Goal: Task Accomplishment & Management: Complete application form

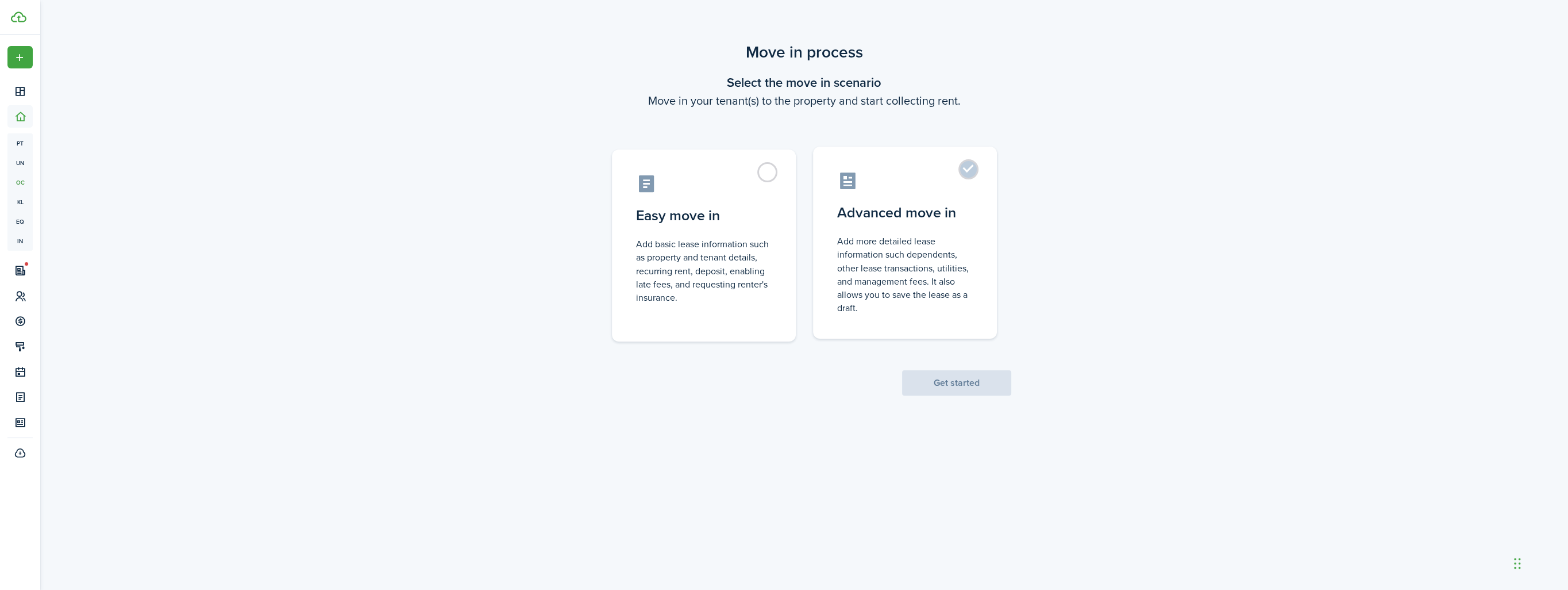
click at [938, 270] on control-radio-card-description "Add more detailed lease information such dependents, other lease transactions, …" at bounding box center [905, 274] width 136 height 80
radio input "true"
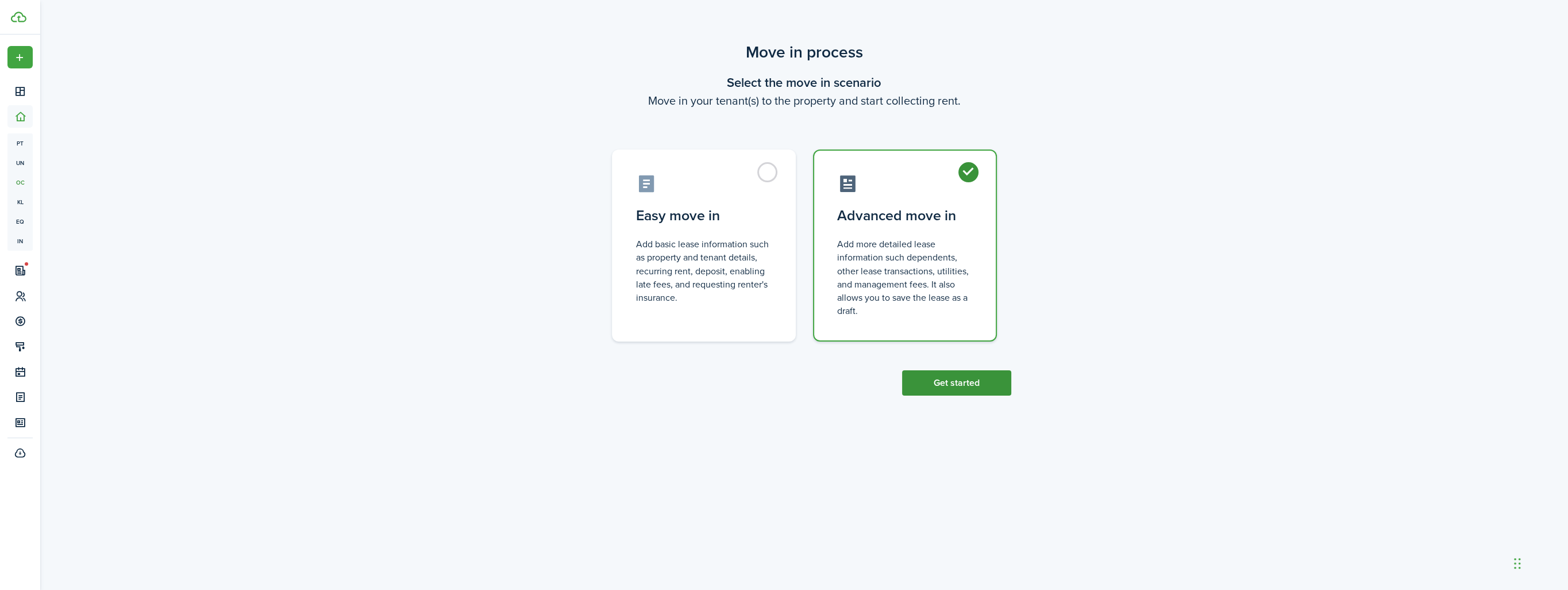
click at [962, 379] on button "Get started" at bounding box center [957, 383] width 109 height 25
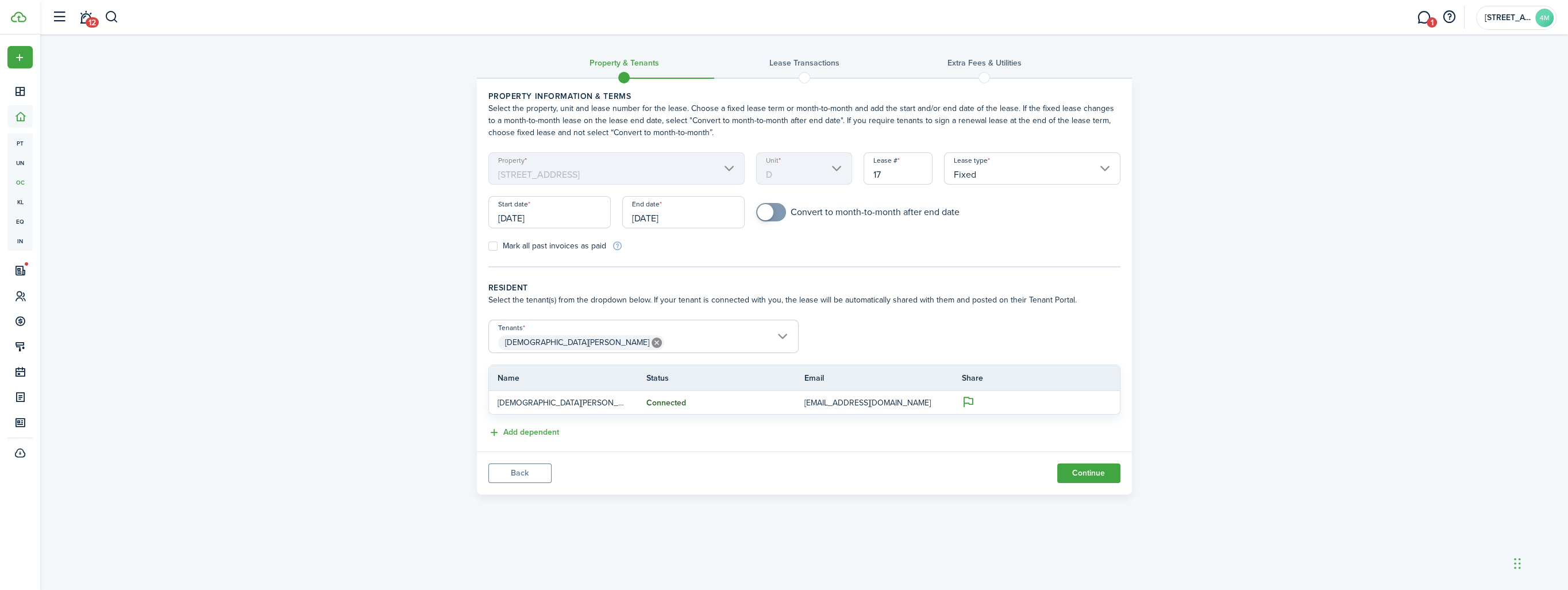
checkbox input "true"
click at [777, 213] on span at bounding box center [771, 212] width 11 height 18
click at [1094, 475] on button "Continue" at bounding box center [1088, 473] width 63 height 20
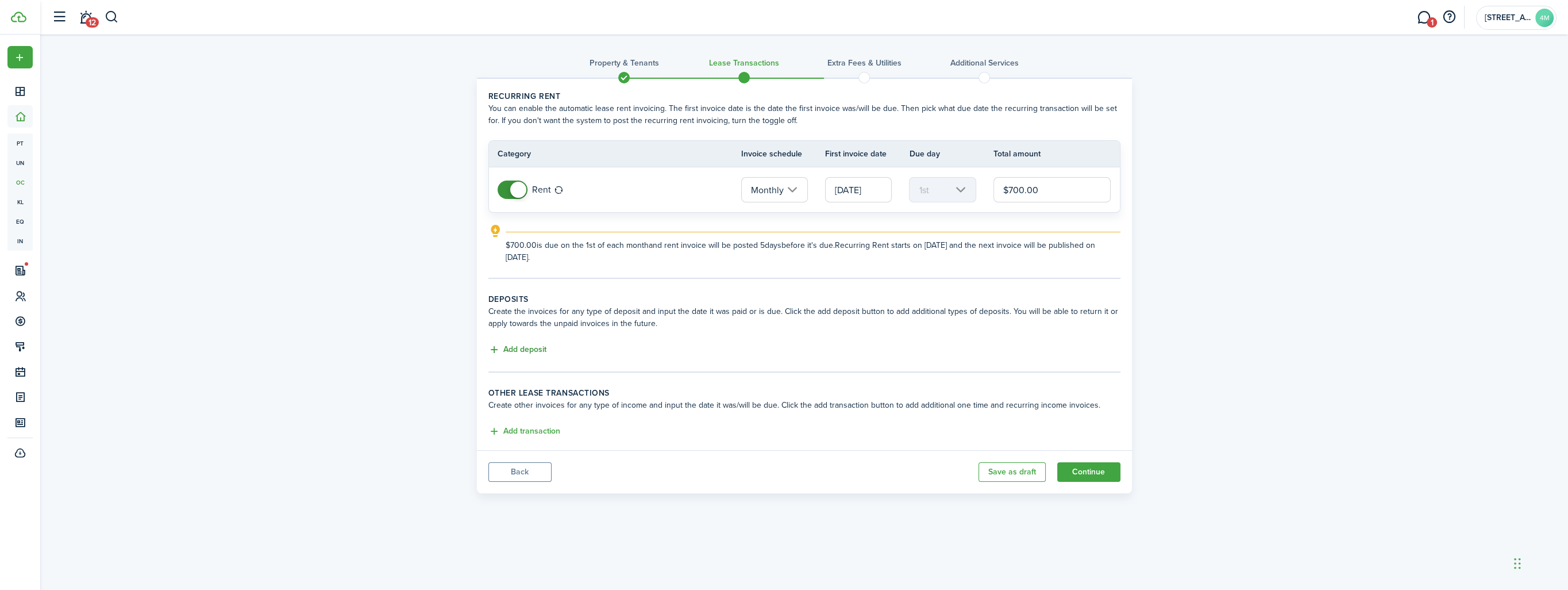
click at [517, 349] on button "Add deposit" at bounding box center [517, 349] width 58 height 13
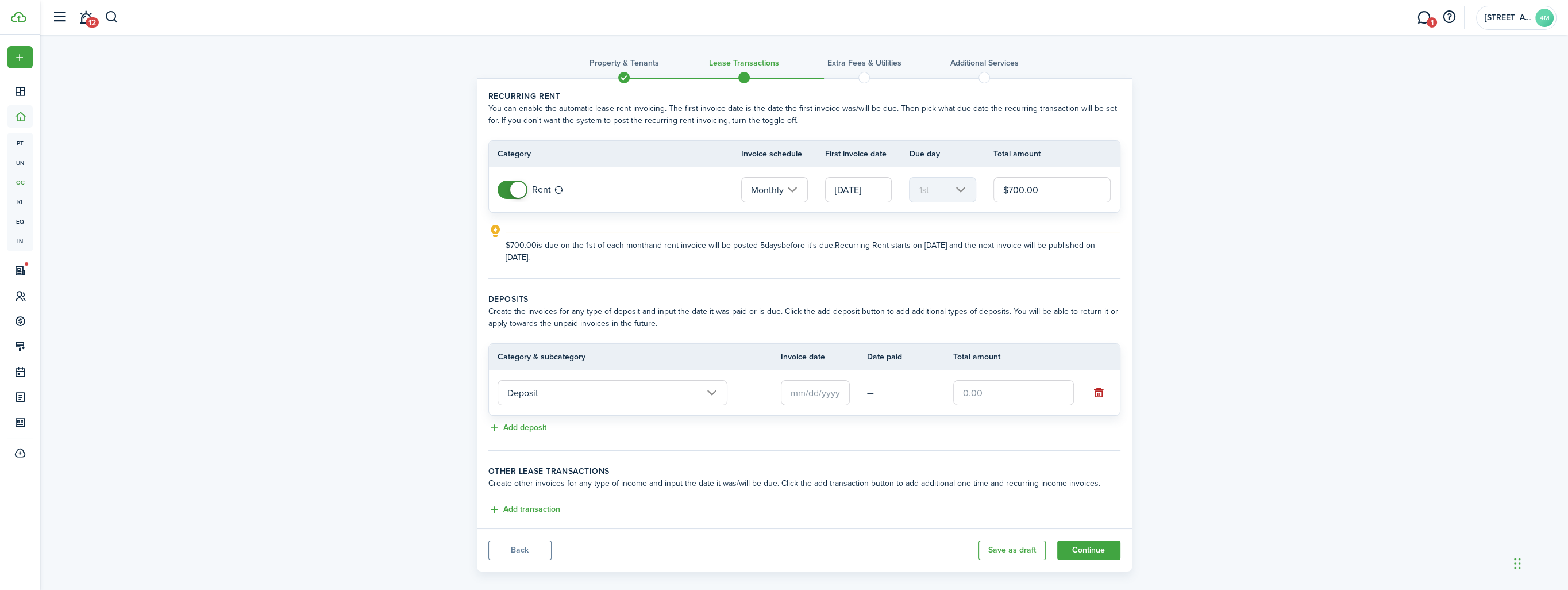
click at [711, 390] on input "Deposit" at bounding box center [612, 393] width 230 height 25
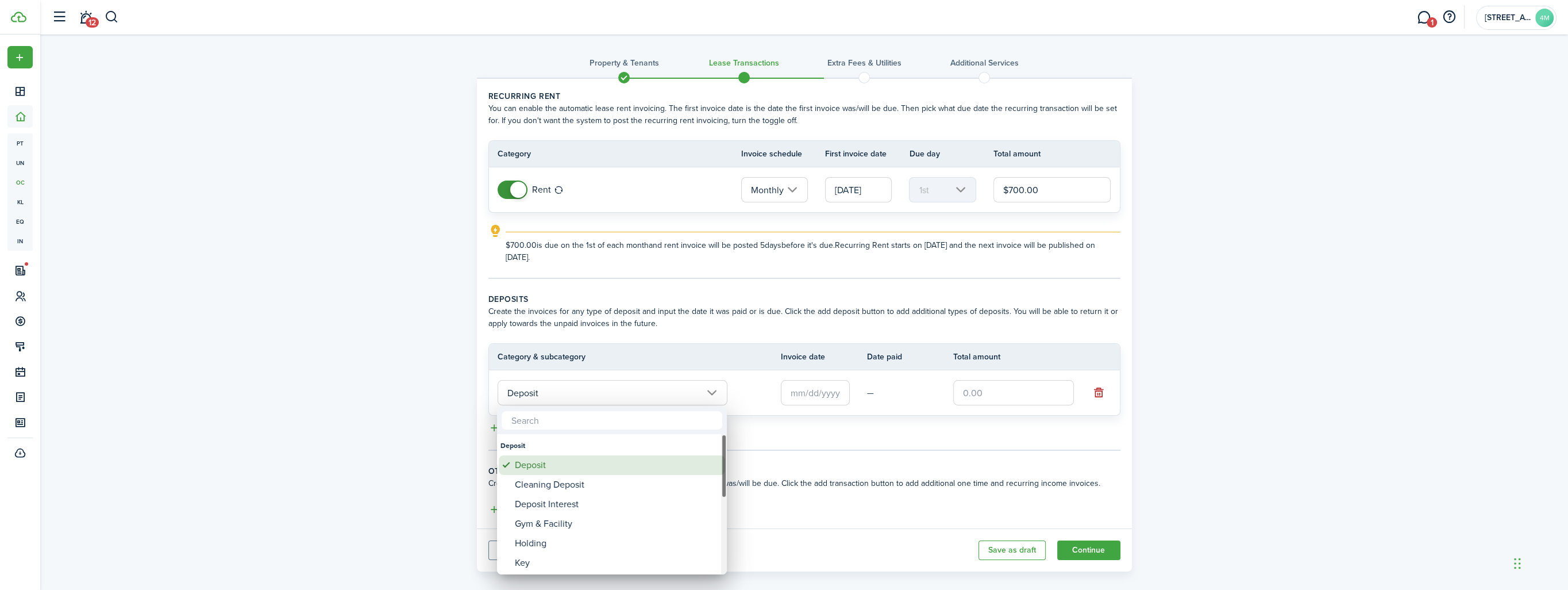
click at [587, 471] on div "Deposit" at bounding box center [616, 465] width 204 height 20
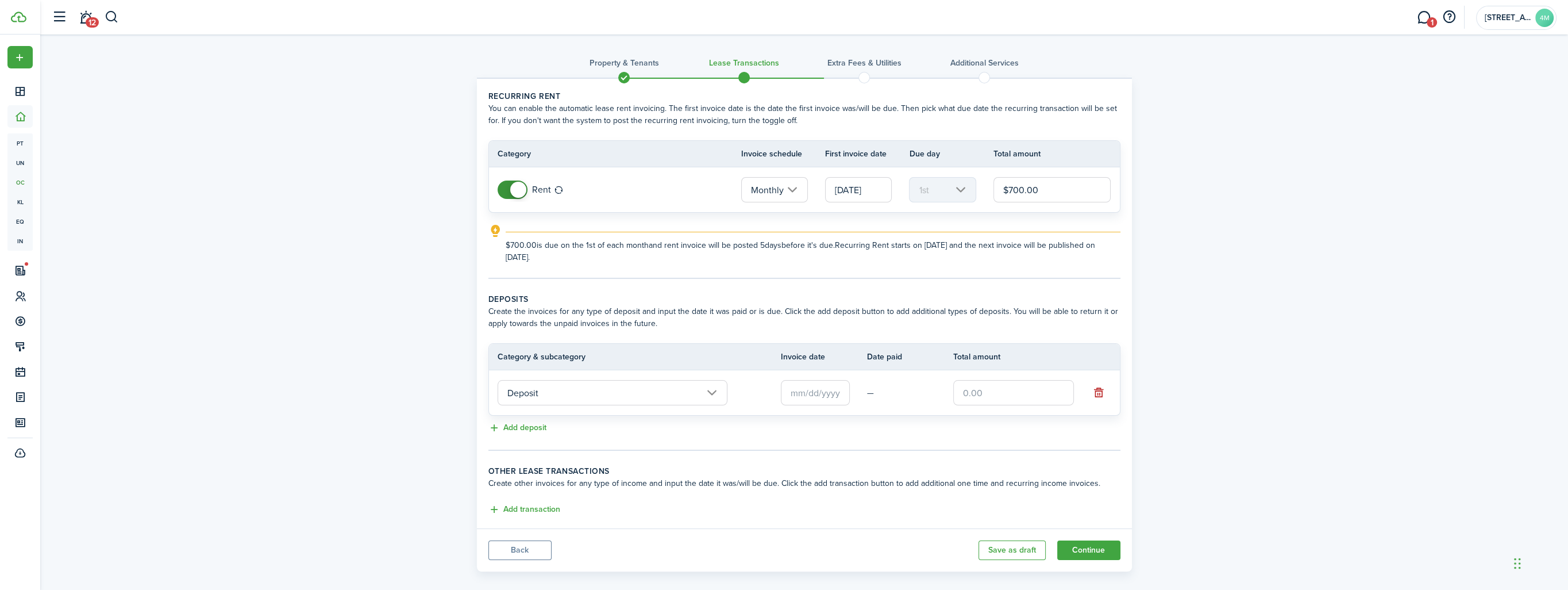
click at [799, 395] on input "text" at bounding box center [815, 393] width 69 height 25
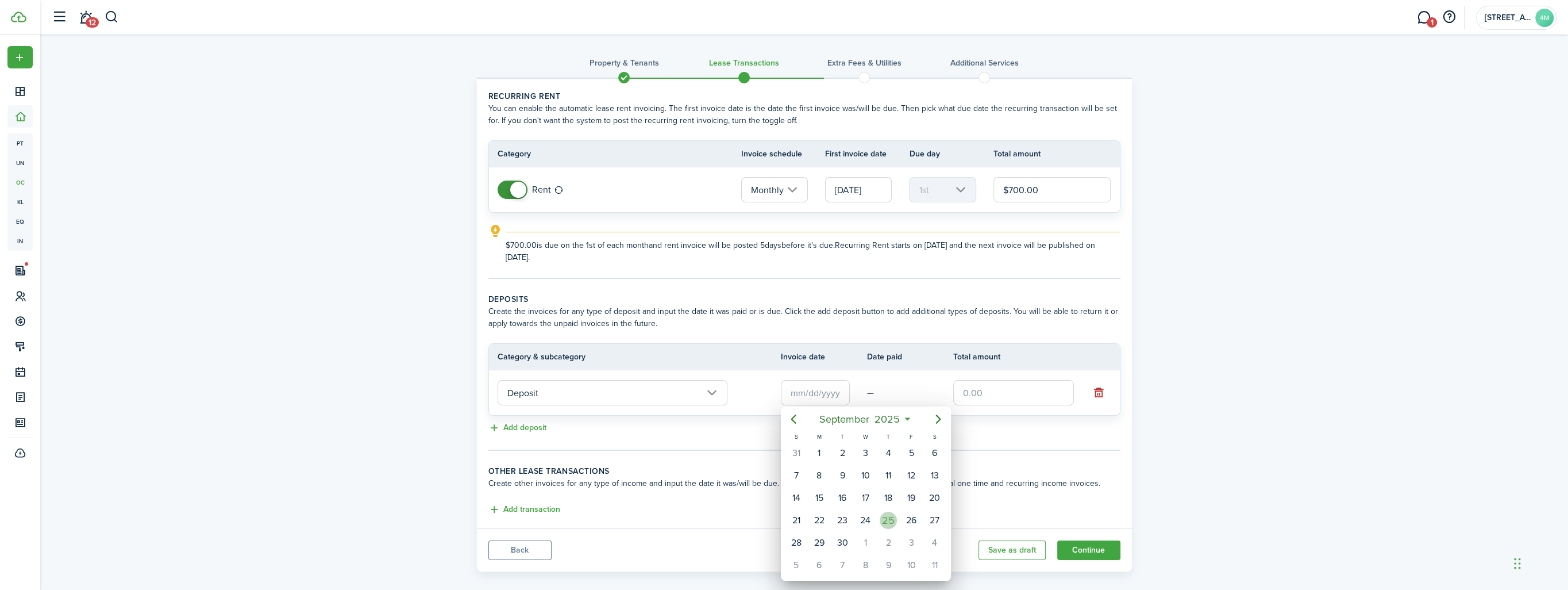
click at [896, 517] on div "25" at bounding box center [888, 520] width 17 height 17
type input "[DATE]"
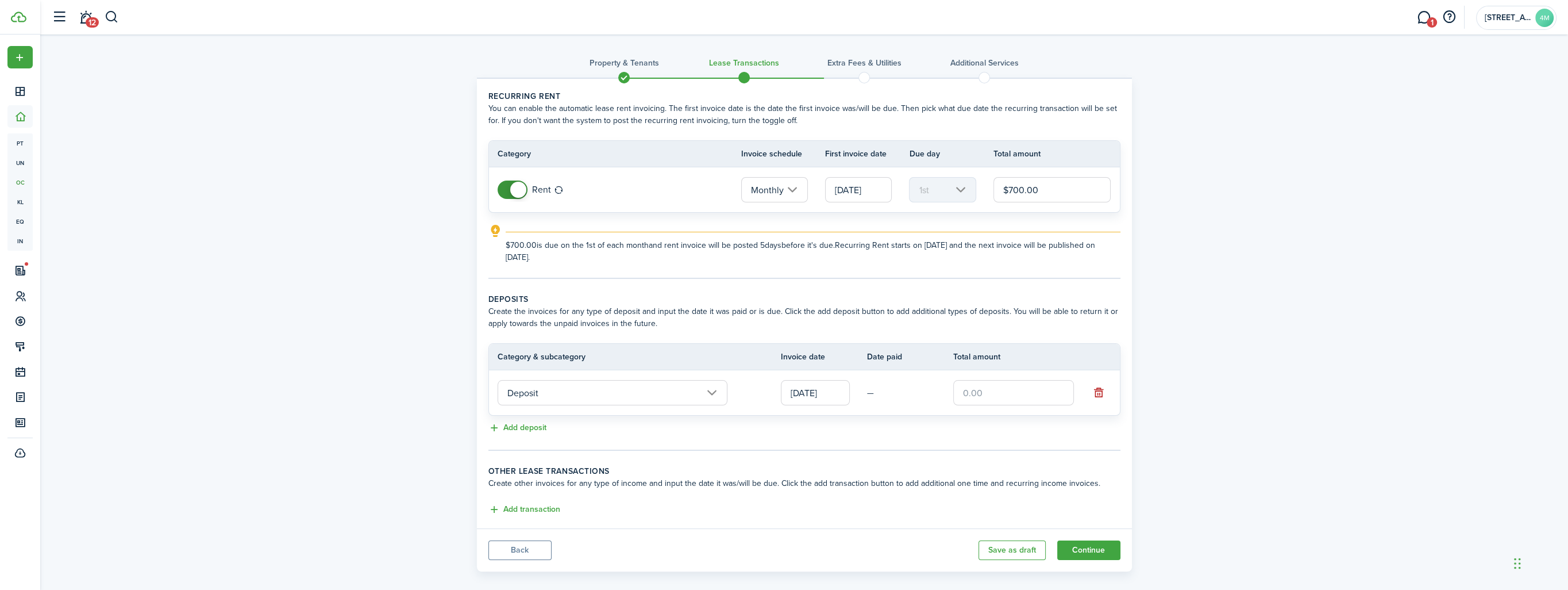
click at [972, 392] on input "text" at bounding box center [1013, 393] width 120 height 25
type input "$700.00"
click at [904, 427] on div "Add deposit" at bounding box center [804, 428] width 632 height 14
click at [1085, 547] on button "Continue" at bounding box center [1088, 550] width 63 height 20
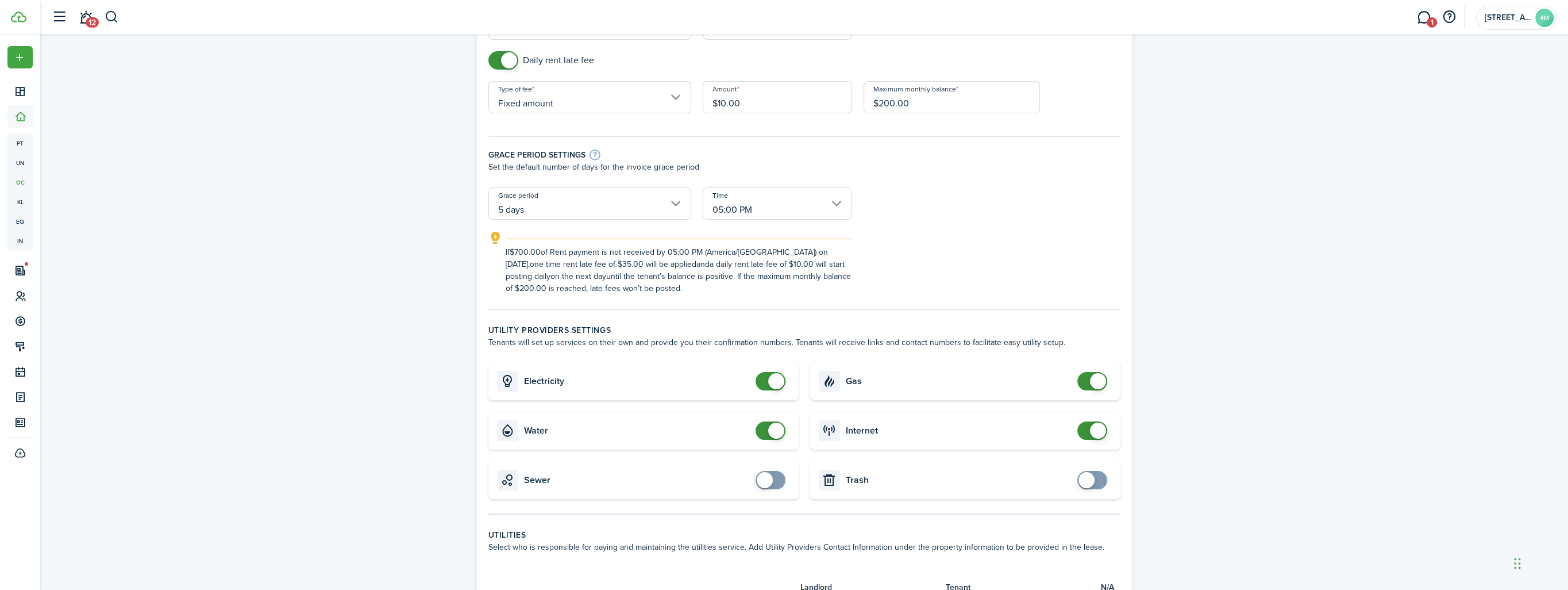
scroll to position [172, 0]
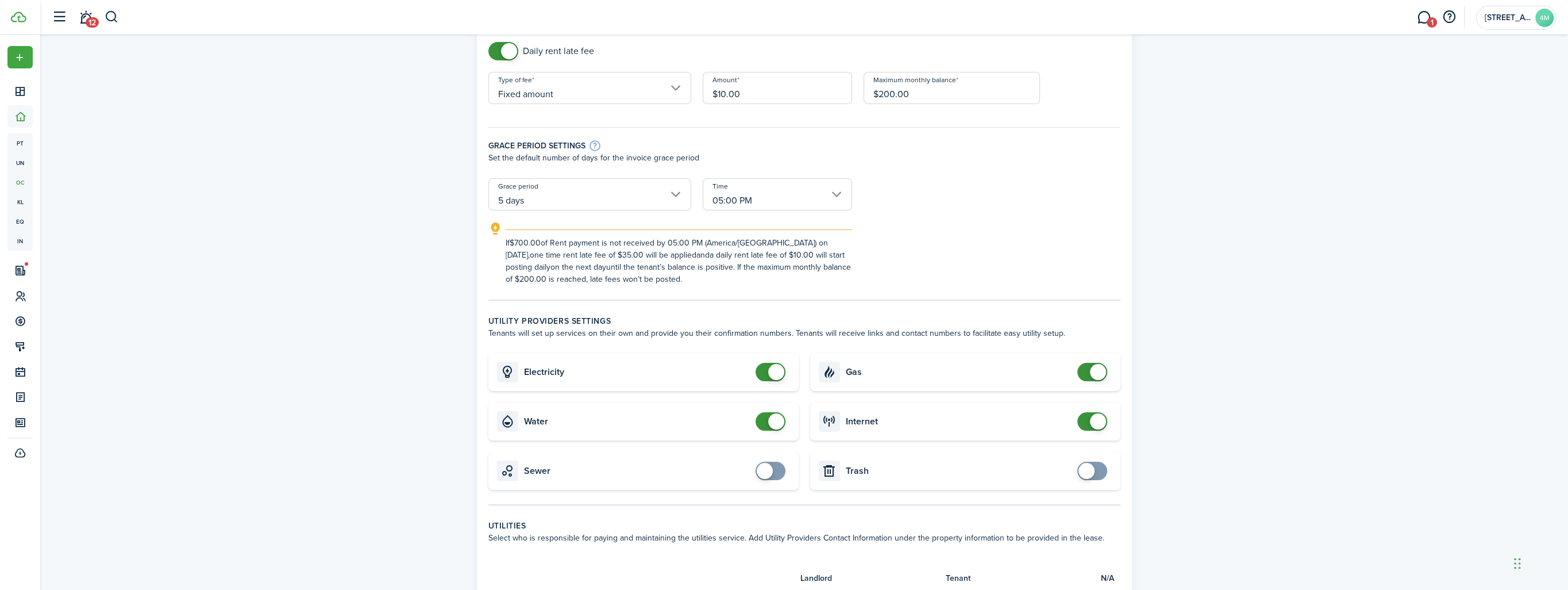
checkbox input "false"
click at [772, 423] on span at bounding box center [776, 421] width 16 height 16
checkbox input "false"
click at [1096, 370] on span at bounding box center [1097, 372] width 16 height 16
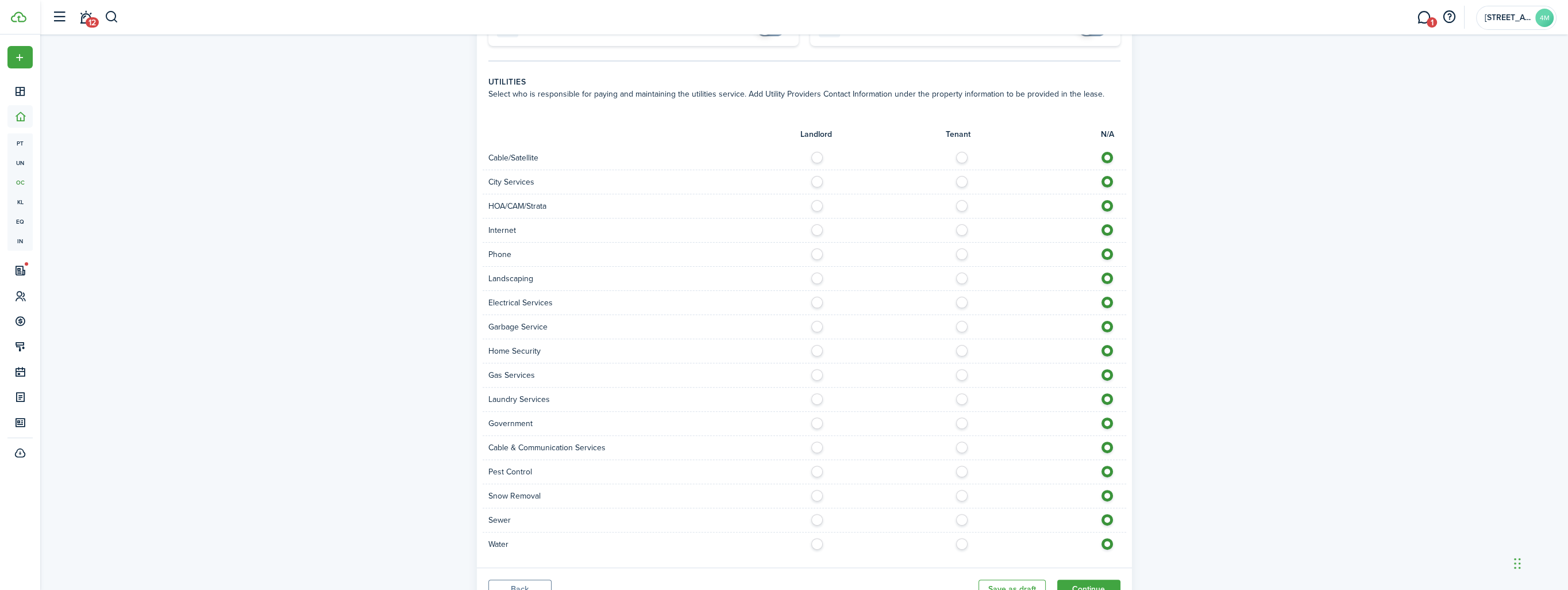
scroll to position [665, 0]
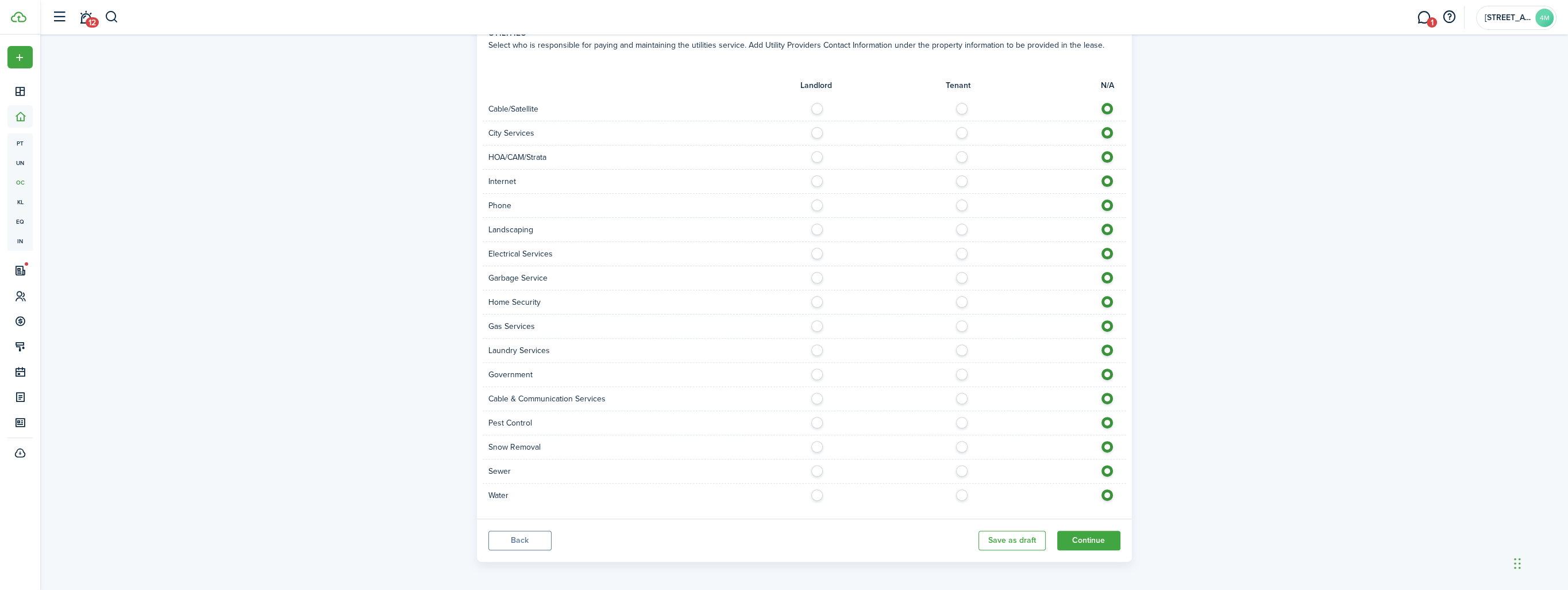
click at [960, 107] on label at bounding box center [964, 106] width 20 height 6
radio input "true"
click at [818, 132] on label at bounding box center [820, 130] width 20 height 6
radio input "true"
click at [966, 181] on label at bounding box center [964, 178] width 20 height 6
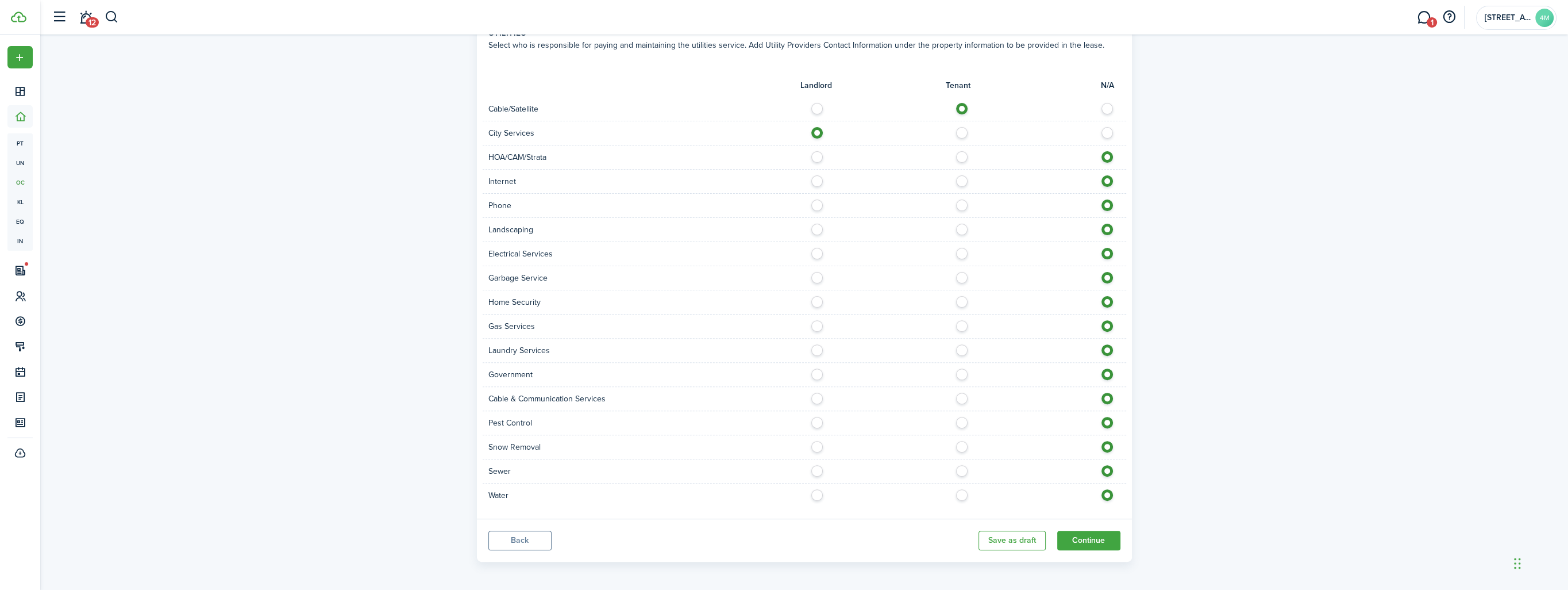
radio input "true"
click at [964, 202] on label at bounding box center [964, 202] width 20 height 6
radio input "true"
click at [967, 252] on label at bounding box center [964, 251] width 20 height 6
radio input "true"
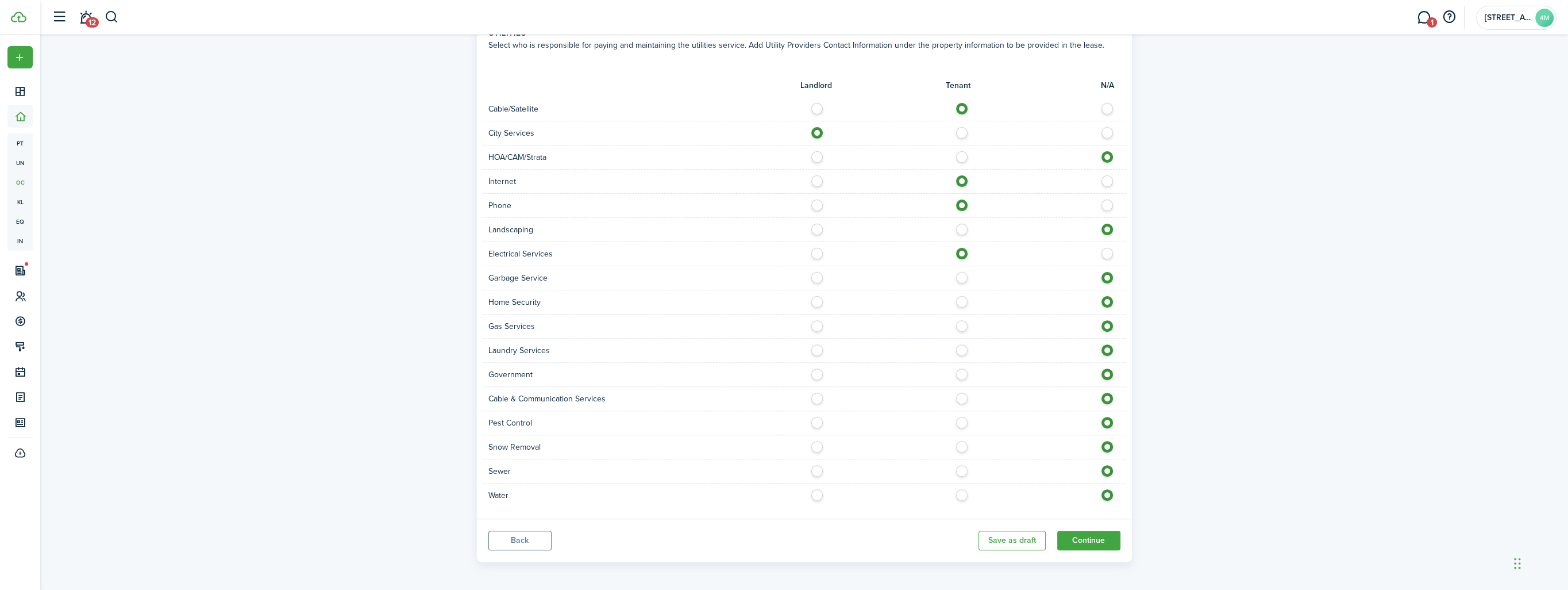
click at [818, 277] on label at bounding box center [820, 275] width 20 height 6
radio input "true"
click at [812, 323] on label at bounding box center [820, 323] width 20 height 6
radio input "true"
click at [960, 350] on label at bounding box center [964, 347] width 20 height 6
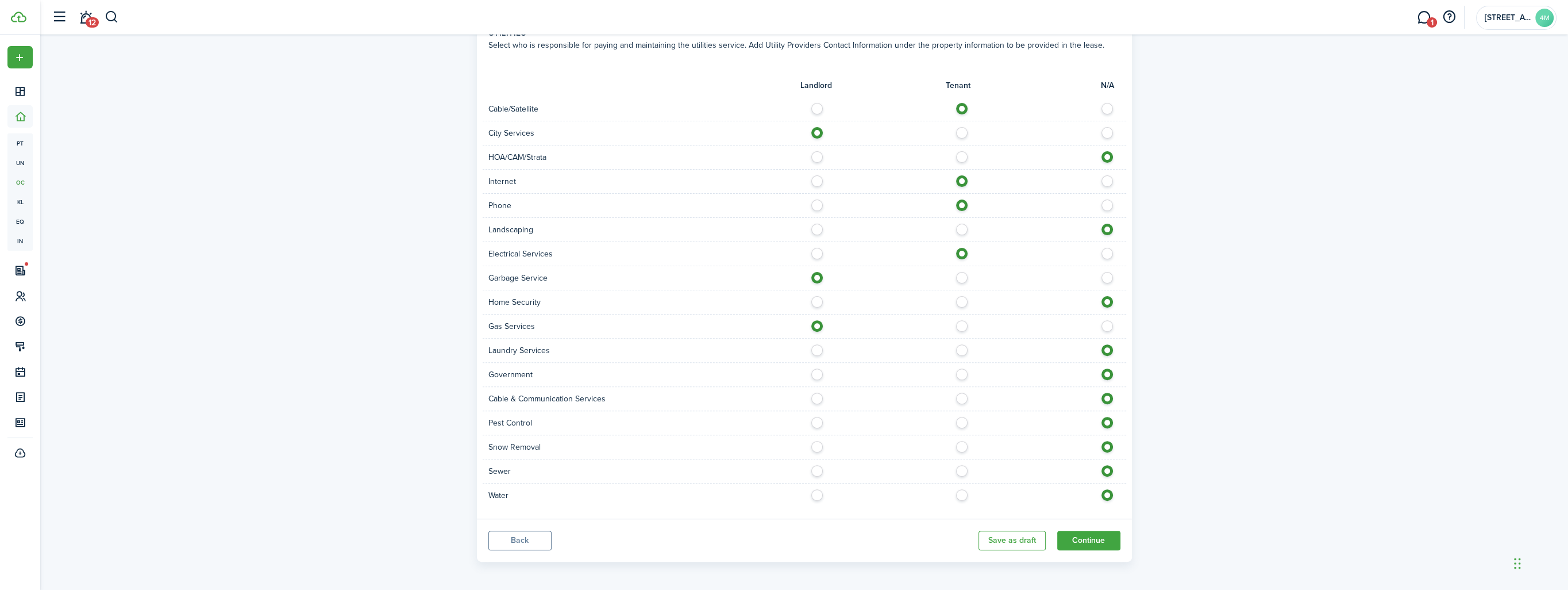
radio input "true"
click at [957, 394] on label at bounding box center [964, 395] width 20 height 6
radio input "true"
click at [960, 444] on label at bounding box center [964, 444] width 20 height 6
radio input "true"
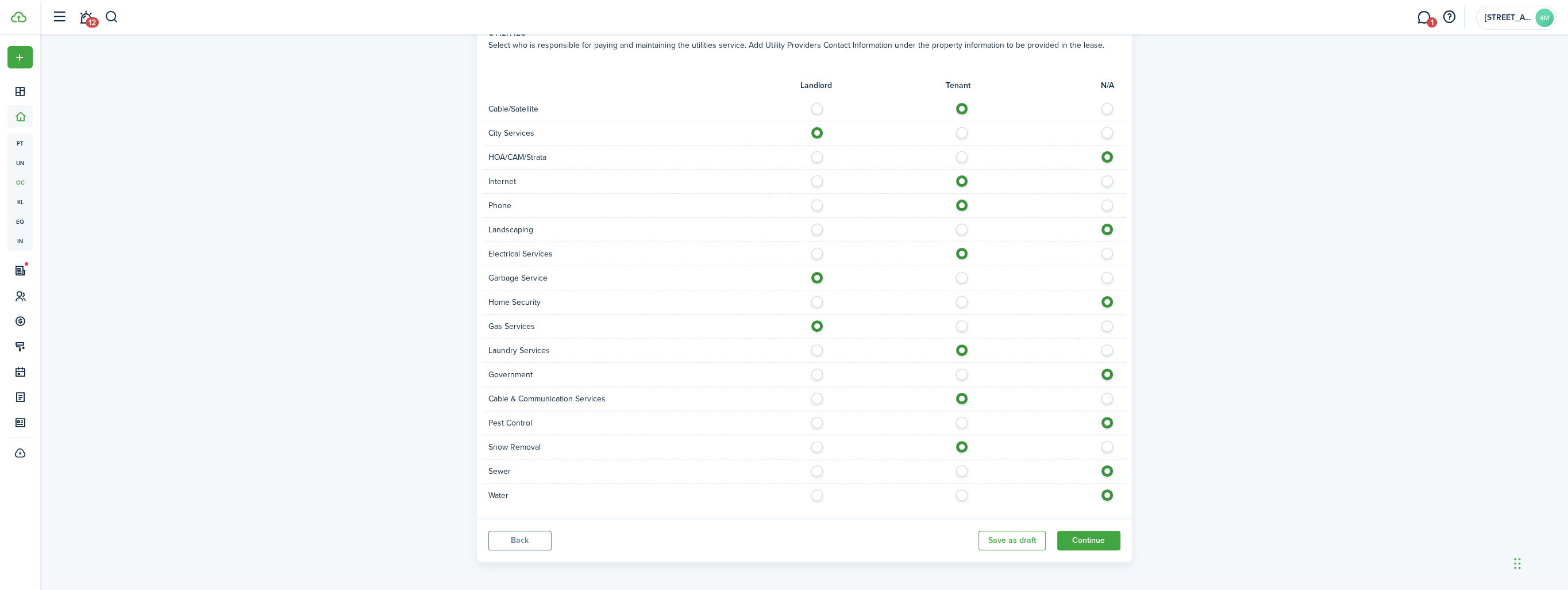
click at [818, 471] on label at bounding box center [820, 468] width 20 height 6
radio input "true"
click at [816, 491] on label at bounding box center [820, 492] width 20 height 6
radio input "true"
click at [1092, 536] on button "Continue" at bounding box center [1088, 540] width 63 height 20
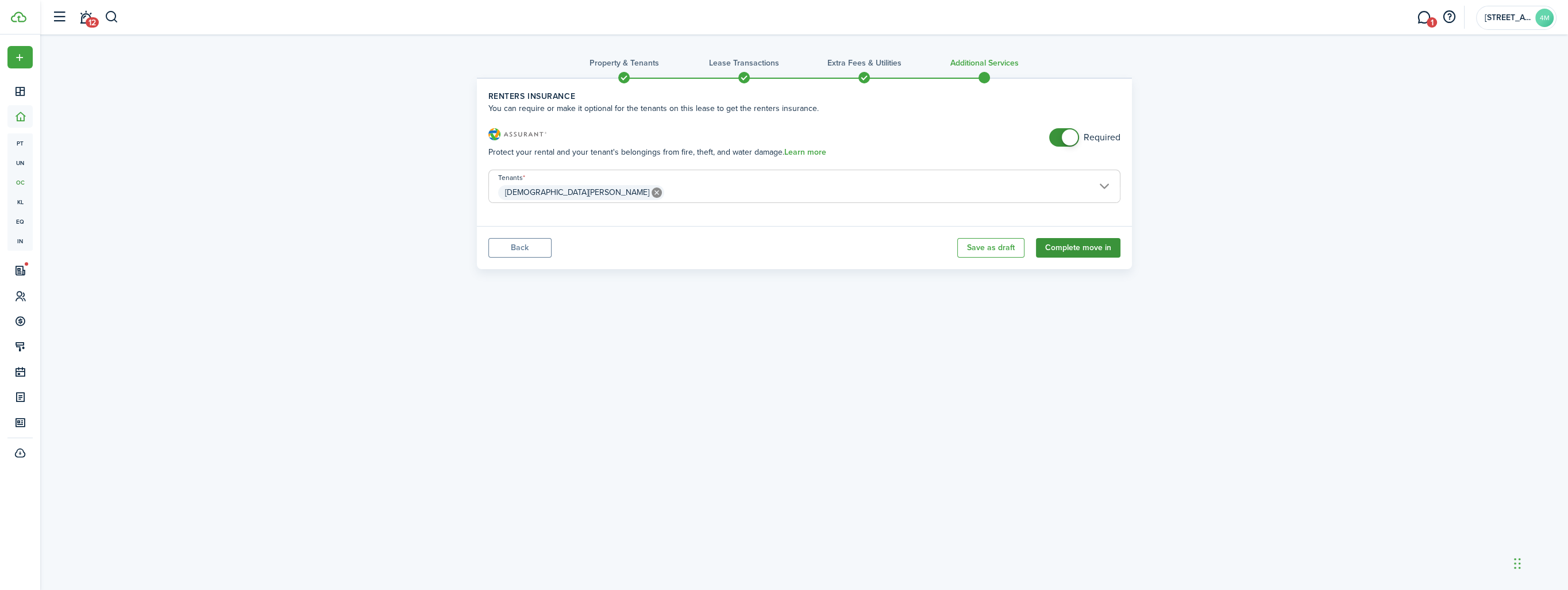
click at [1095, 248] on button "Complete move in" at bounding box center [1078, 248] width 85 height 20
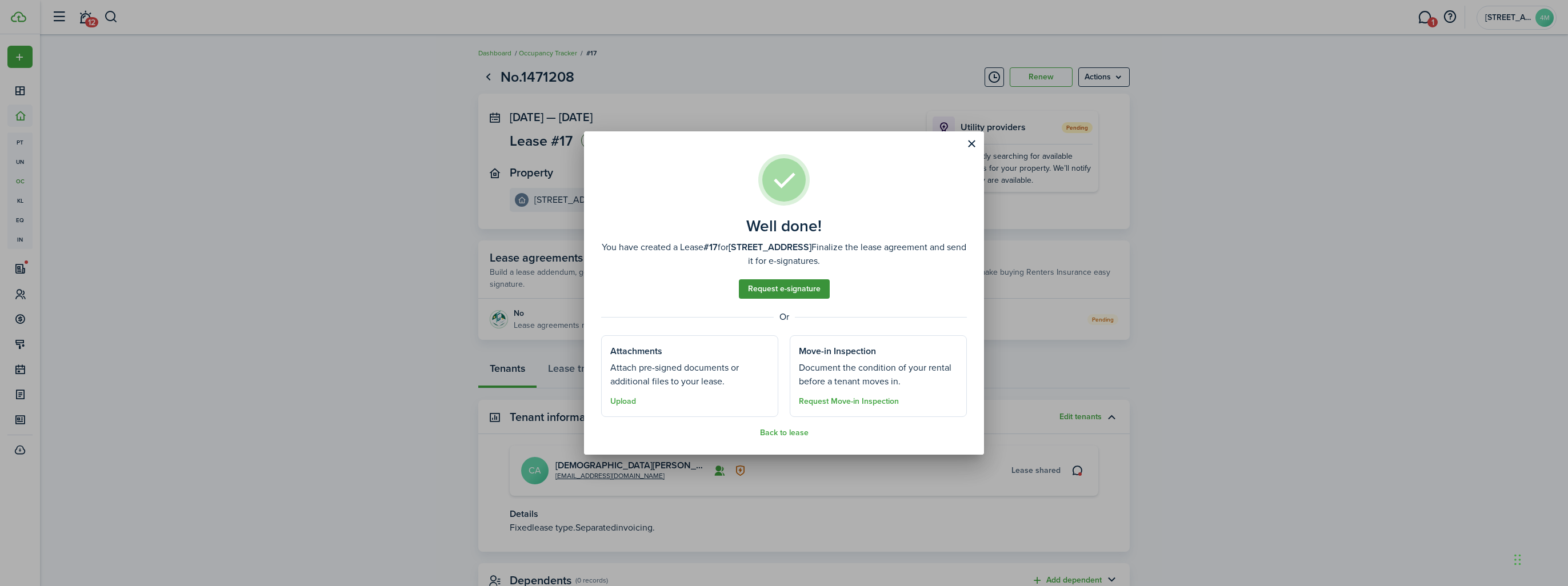
click at [790, 292] on link "Request e-signature" at bounding box center [784, 289] width 91 height 19
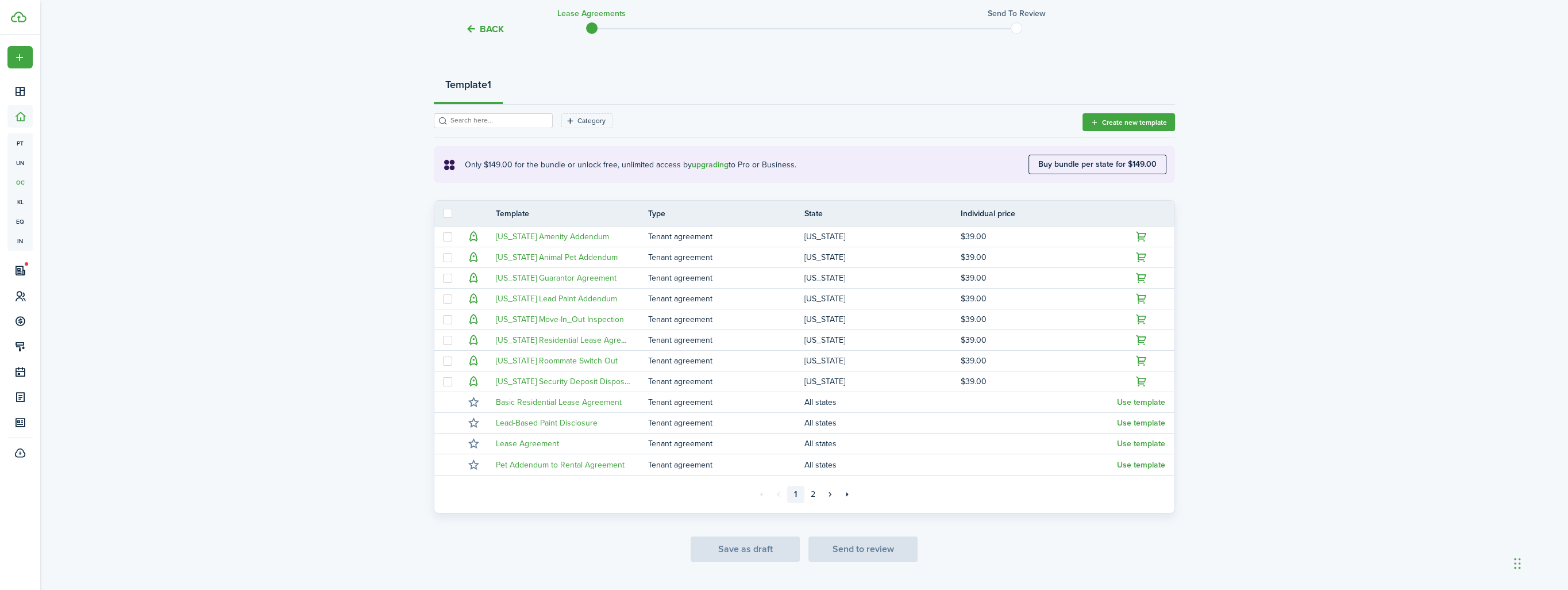
scroll to position [135, 0]
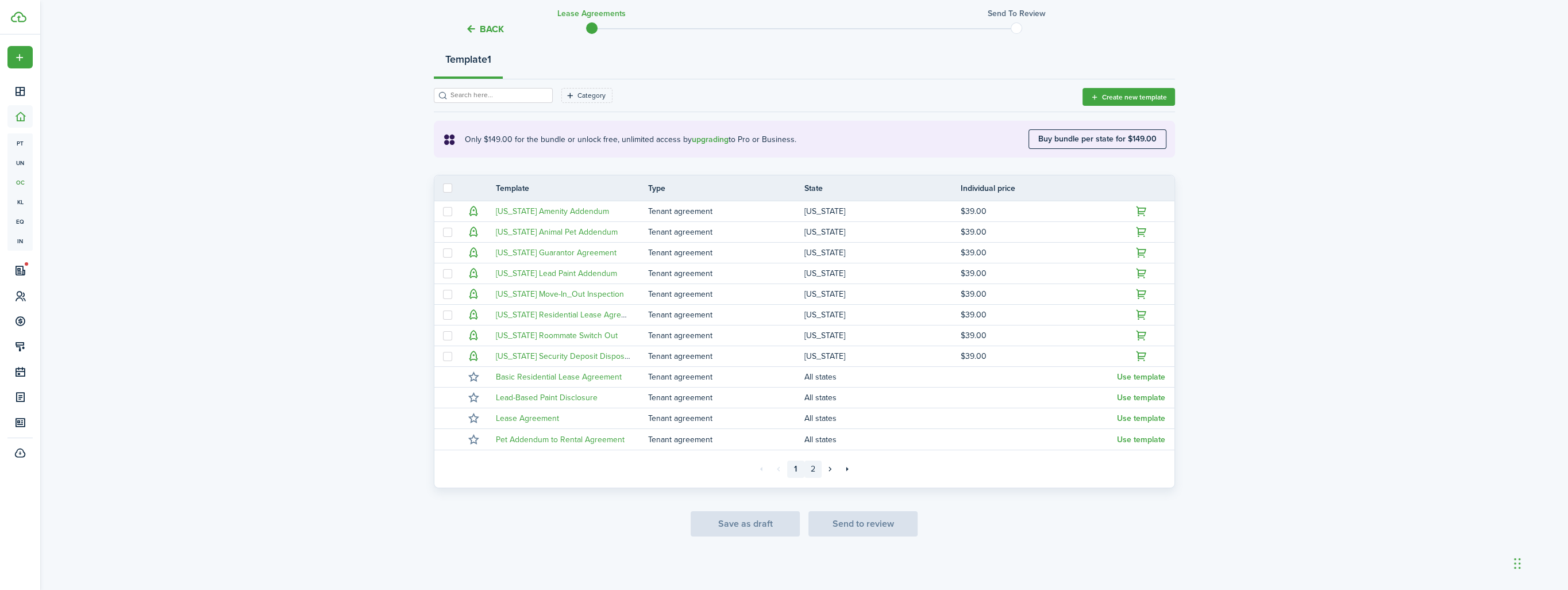
click at [813, 470] on link "2" at bounding box center [813, 469] width 17 height 17
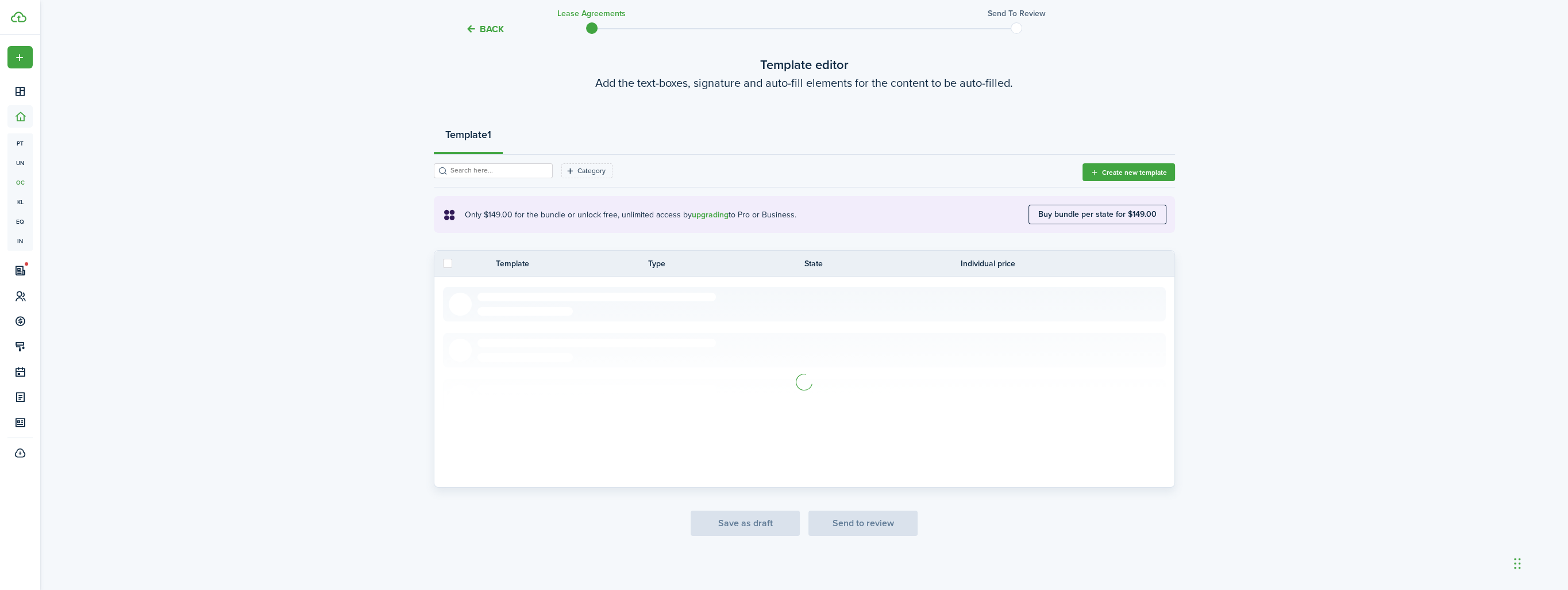
scroll to position [11, 0]
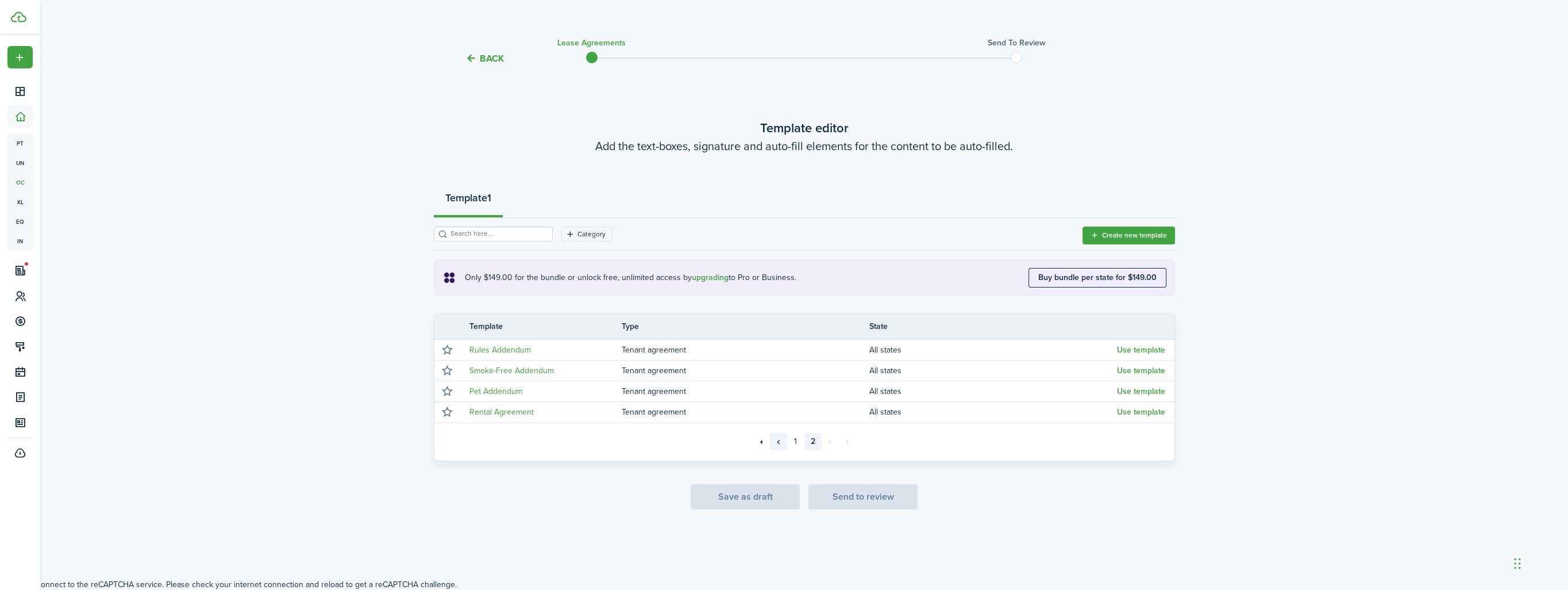
click at [777, 442] on link "«" at bounding box center [778, 442] width 17 height 17
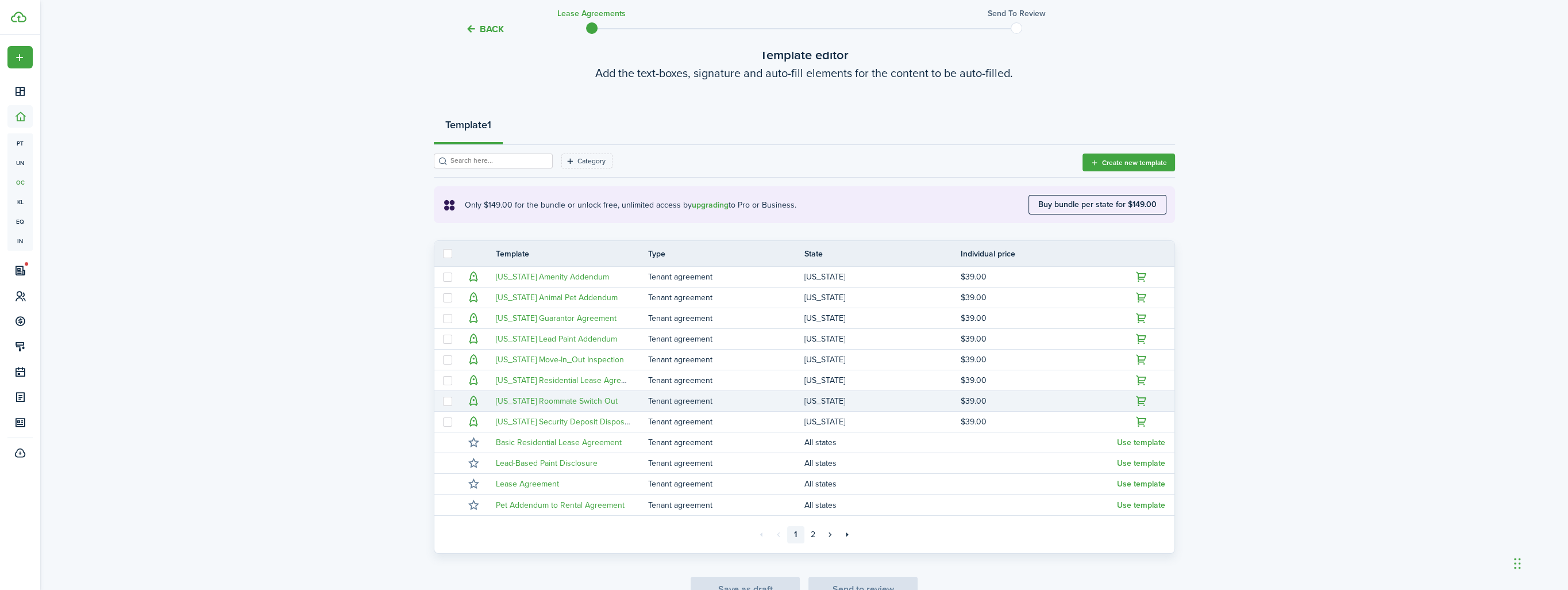
scroll to position [135, 0]
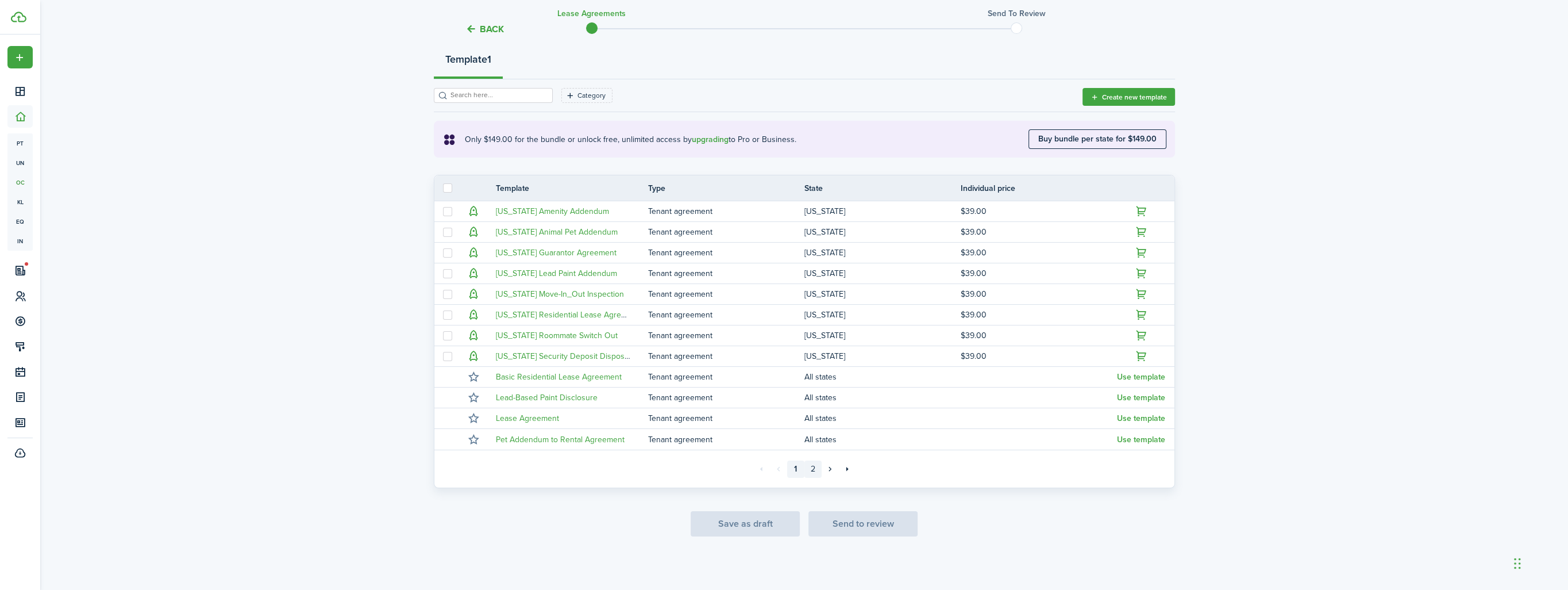
click at [812, 472] on link "2" at bounding box center [813, 469] width 17 height 17
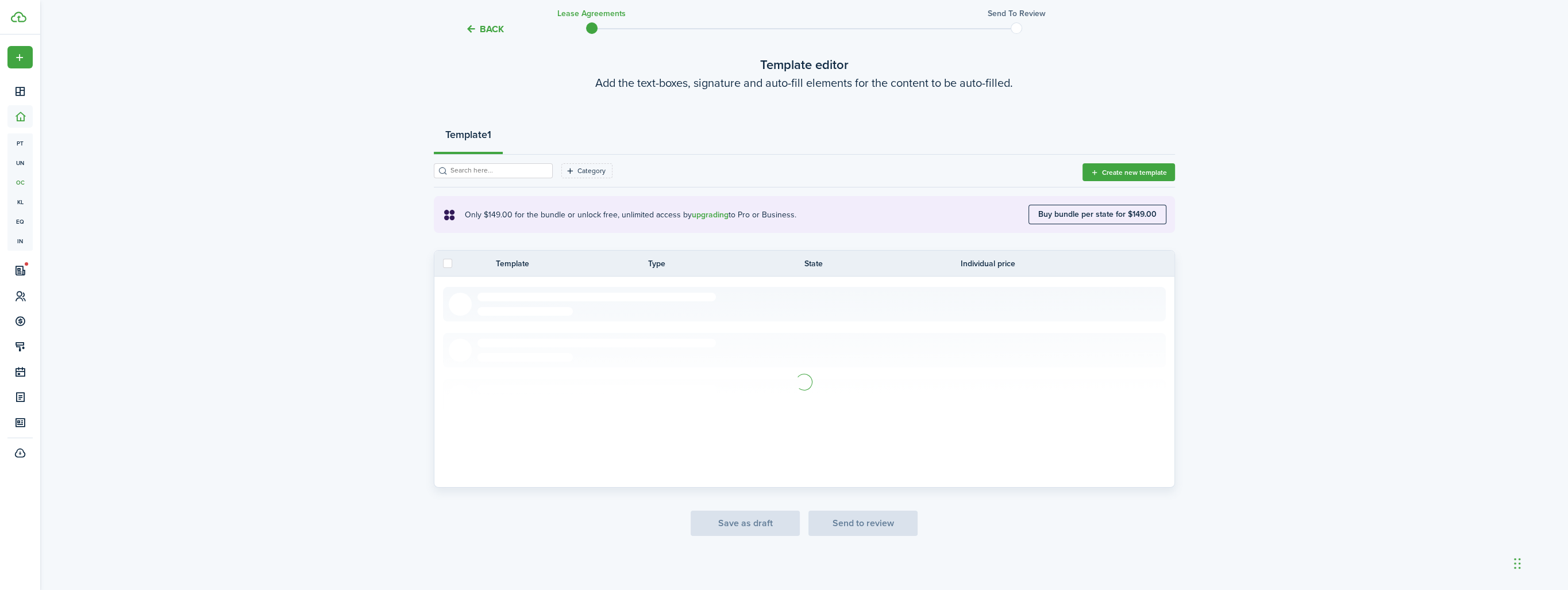
scroll to position [11, 0]
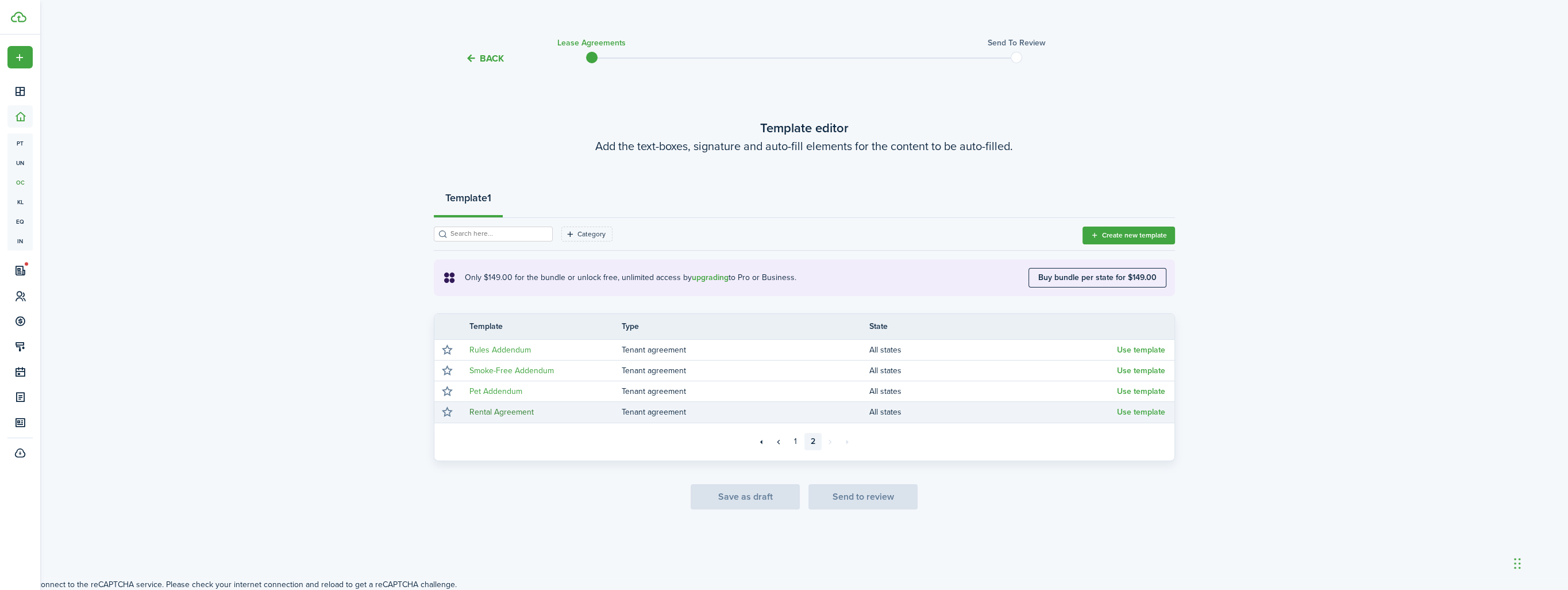
click at [510, 413] on link "Rental Agreement" at bounding box center [501, 412] width 64 height 12
